Goal: Task Accomplishment & Management: Use online tool/utility

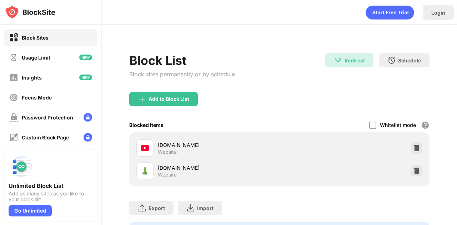
click at [413, 147] on img at bounding box center [416, 147] width 7 height 7
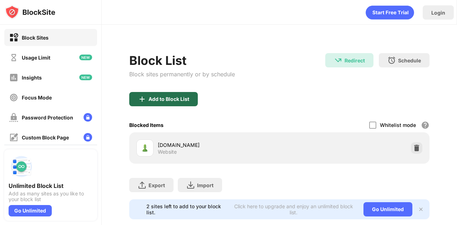
click at [187, 101] on div "Add to Block List" at bounding box center [168, 99] width 41 height 6
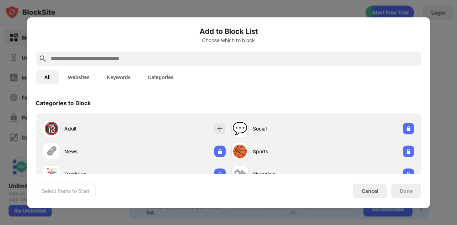
click at [202, 56] on input "text" at bounding box center [234, 58] width 368 height 9
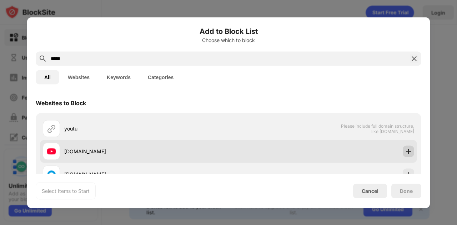
type input "*****"
click at [405, 151] on img at bounding box center [408, 151] width 7 height 7
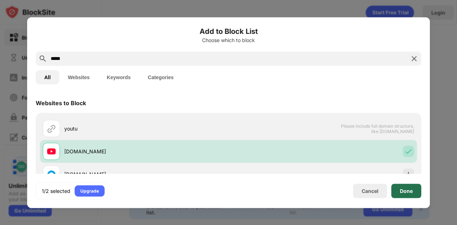
click at [405, 187] on div "Done" at bounding box center [406, 191] width 30 height 14
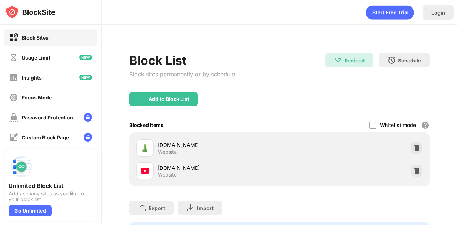
click at [316, 101] on div "Add to Block List" at bounding box center [279, 105] width 300 height 26
